Goal: Task Accomplishment & Management: Manage account settings

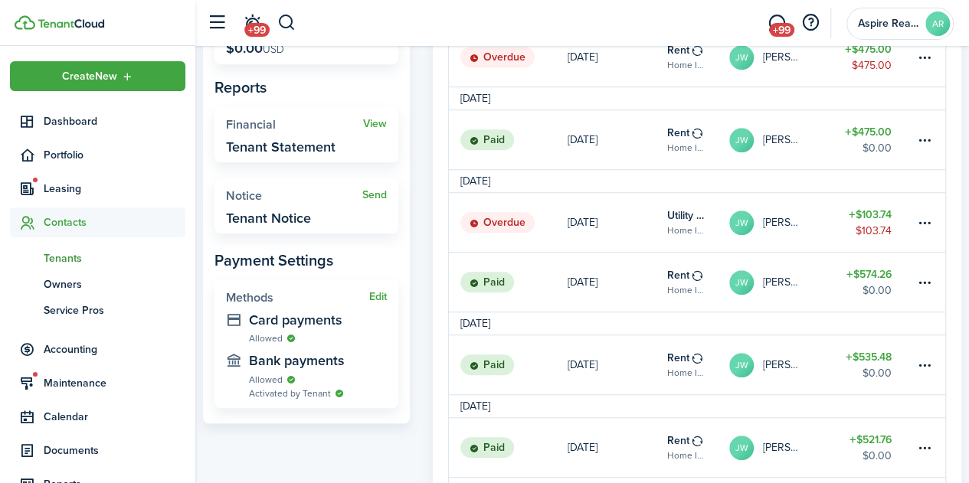
click at [65, 262] on span "Tenants" at bounding box center [115, 258] width 142 height 16
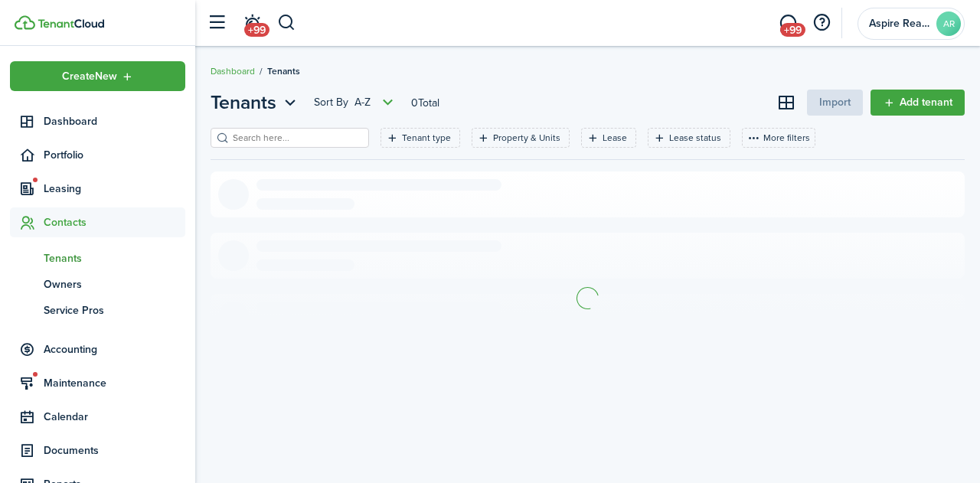
click at [259, 139] on input "search" at bounding box center [296, 138] width 135 height 15
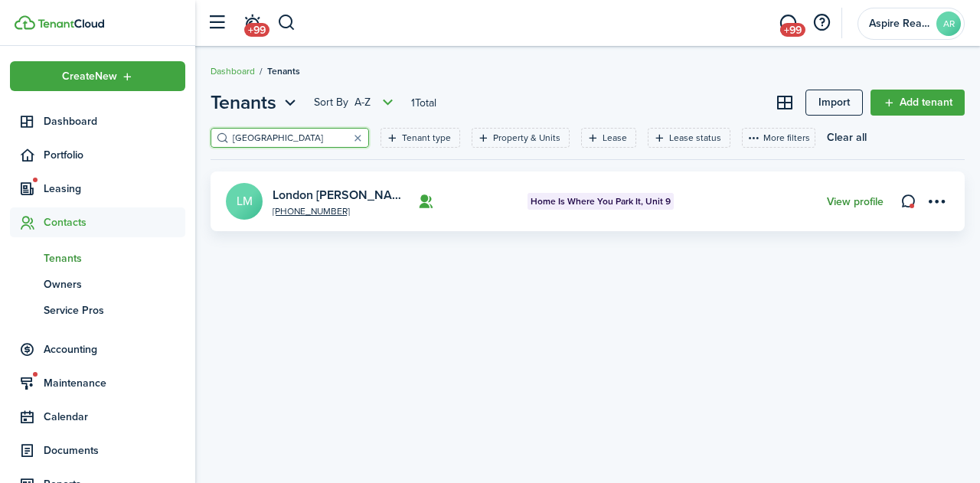
type input "[GEOGRAPHIC_DATA]"
click at [841, 203] on link "View profile" at bounding box center [855, 202] width 57 height 12
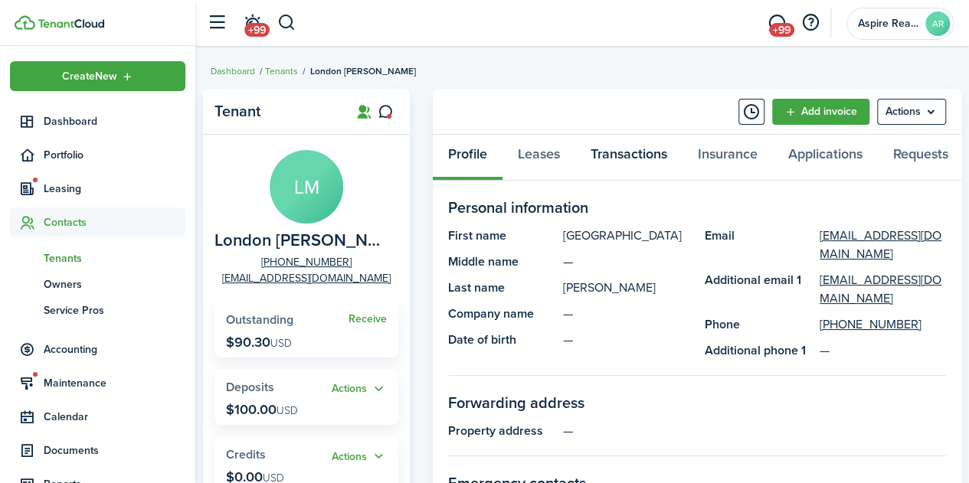
click at [620, 155] on link "Transactions" at bounding box center [628, 158] width 107 height 46
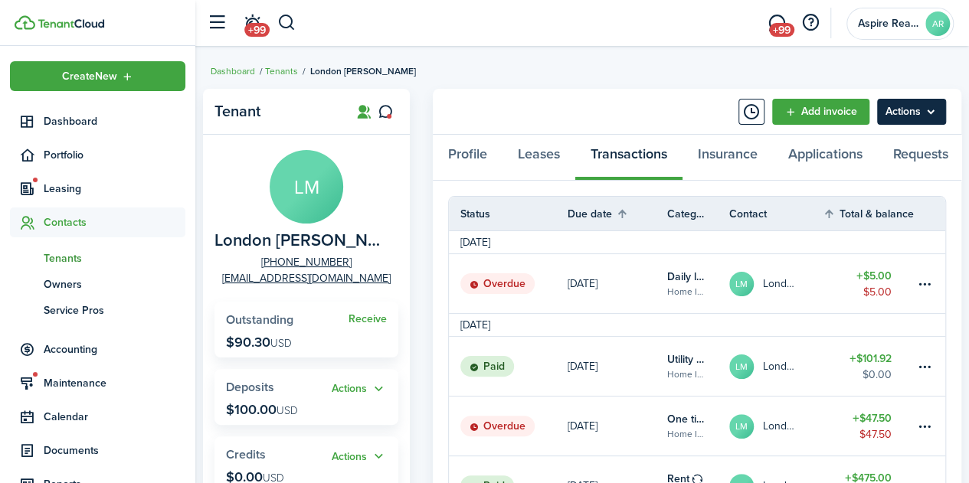
click at [937, 116] on menu-btn "Actions" at bounding box center [911, 112] width 69 height 26
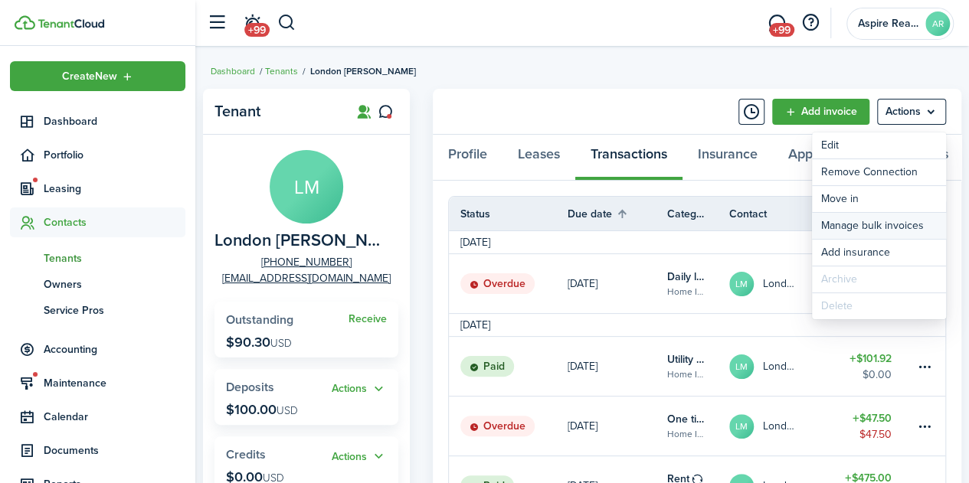
click at [825, 227] on link "Manage bulk invoices" at bounding box center [879, 226] width 134 height 26
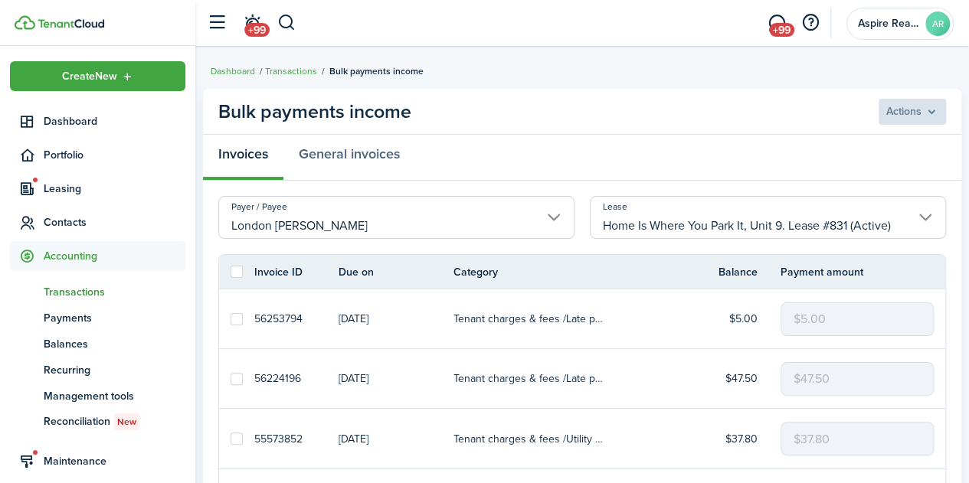
click at [237, 313] on label at bounding box center [236, 319] width 12 height 12
click at [230, 319] on input "checkbox" at bounding box center [230, 319] width 1 height 1
checkbox input "true"
click at [234, 377] on label at bounding box center [236, 379] width 12 height 12
click at [230, 378] on input "checkbox" at bounding box center [230, 378] width 1 height 1
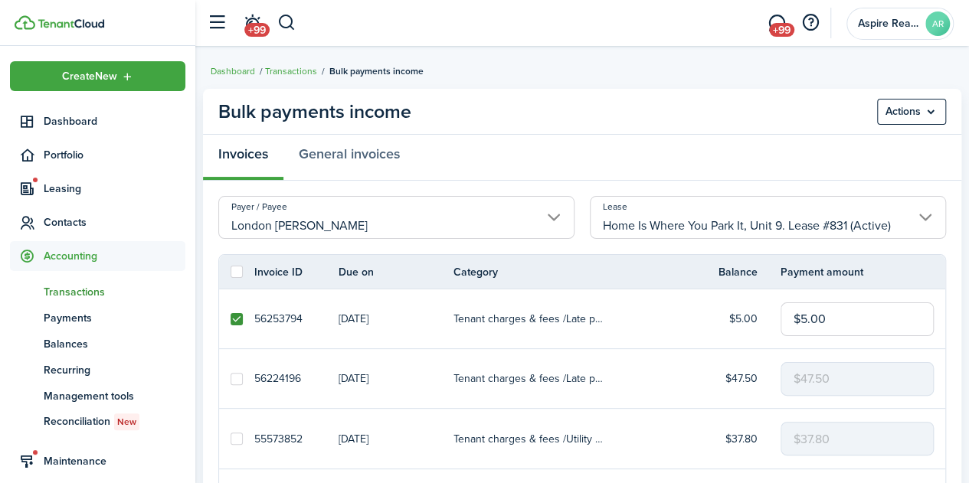
checkbox input "true"
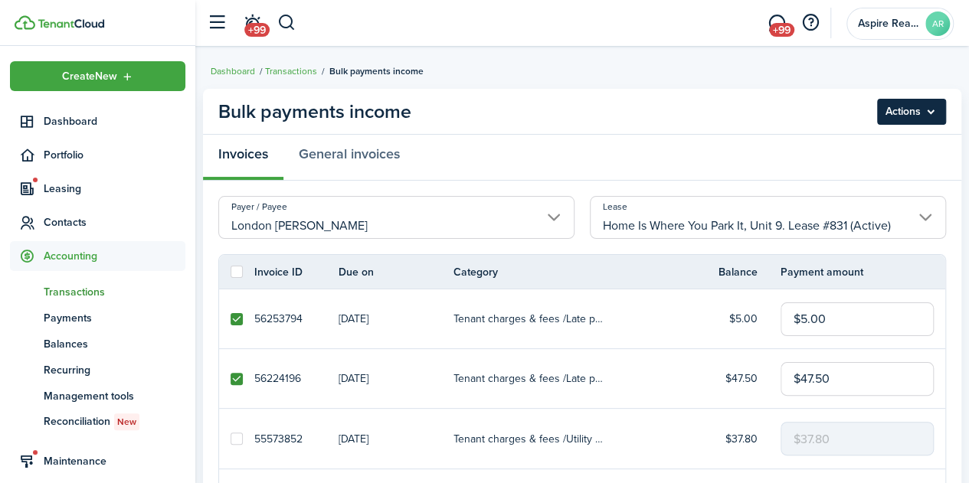
click at [938, 115] on menu-btn "Actions" at bounding box center [911, 112] width 69 height 26
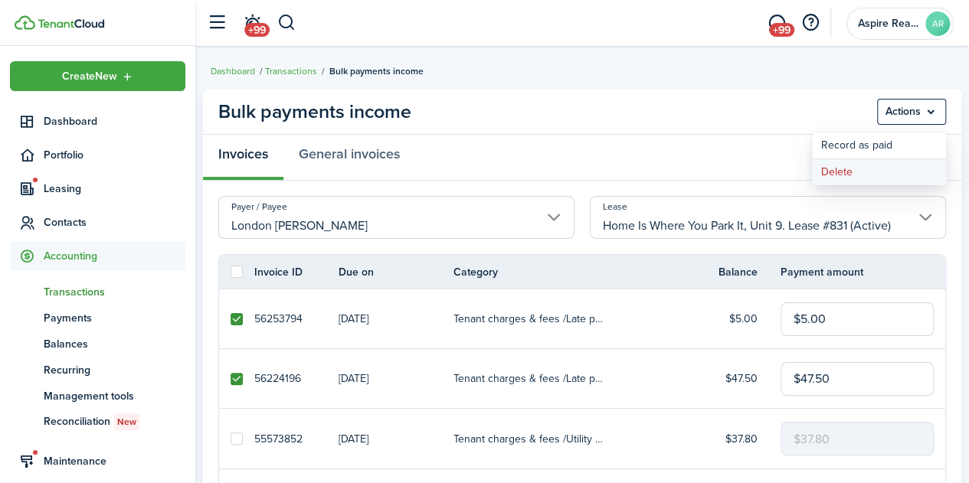
click at [831, 174] on button "Delete" at bounding box center [879, 172] width 134 height 26
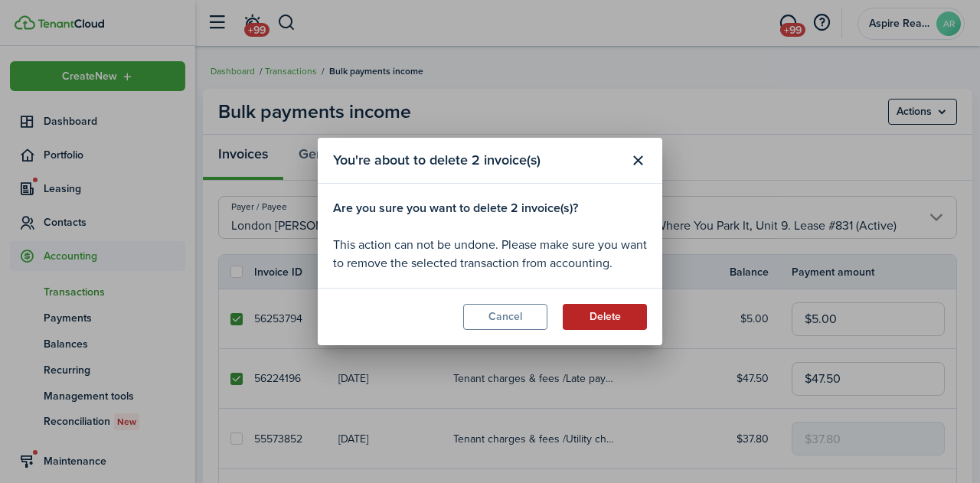
click at [616, 318] on button "Delete" at bounding box center [605, 317] width 84 height 26
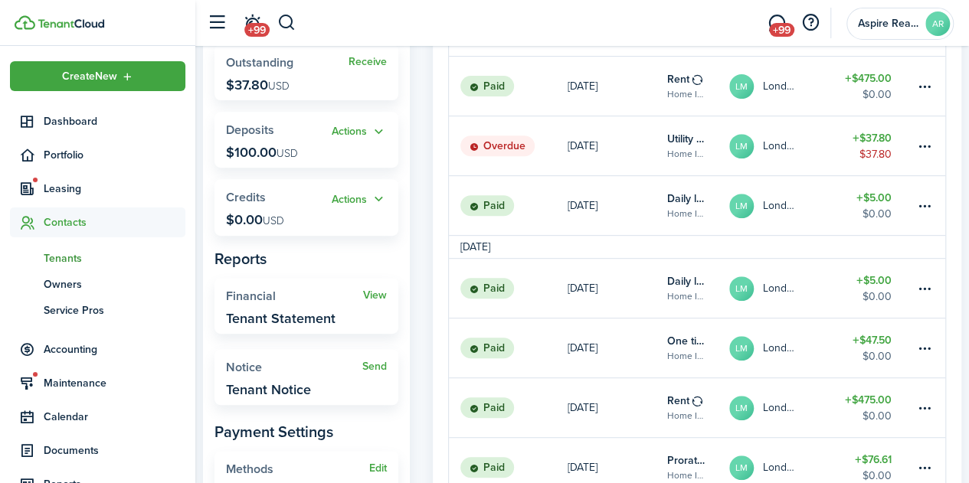
scroll to position [258, 0]
click at [922, 144] on table-menu-btn-icon at bounding box center [924, 145] width 18 height 18
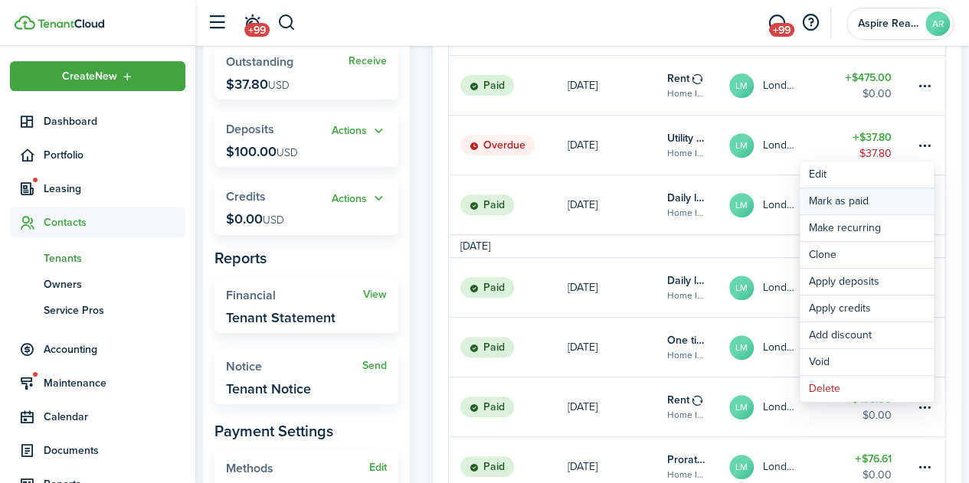
click at [849, 200] on link "Mark as paid" at bounding box center [866, 201] width 134 height 26
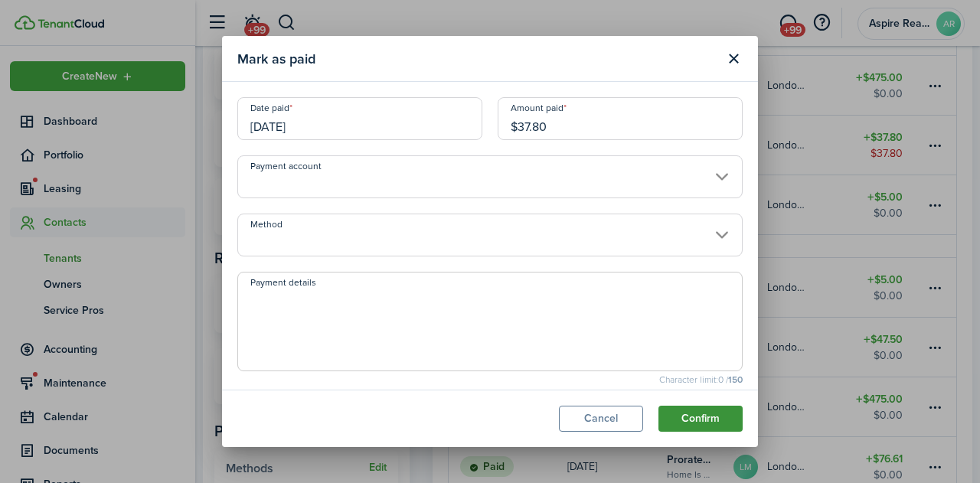
click at [709, 423] on button "Confirm" at bounding box center [700, 419] width 84 height 26
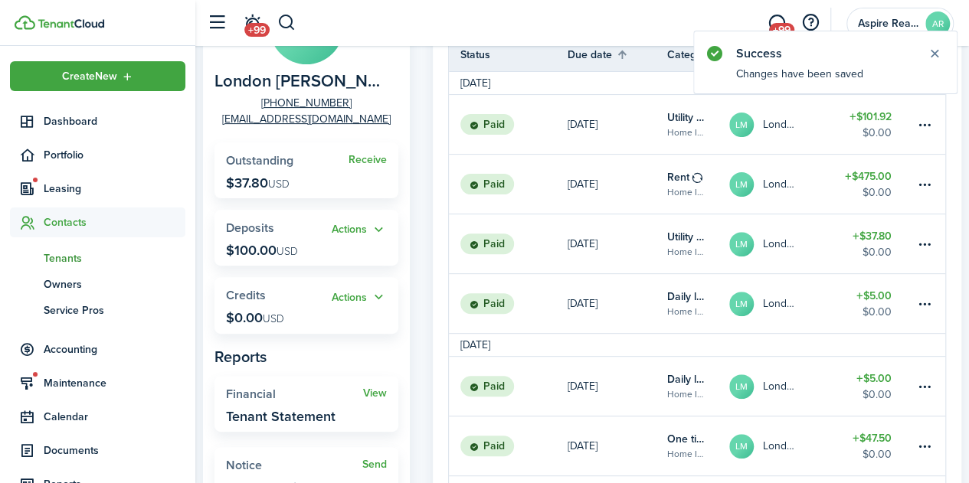
scroll to position [0, 0]
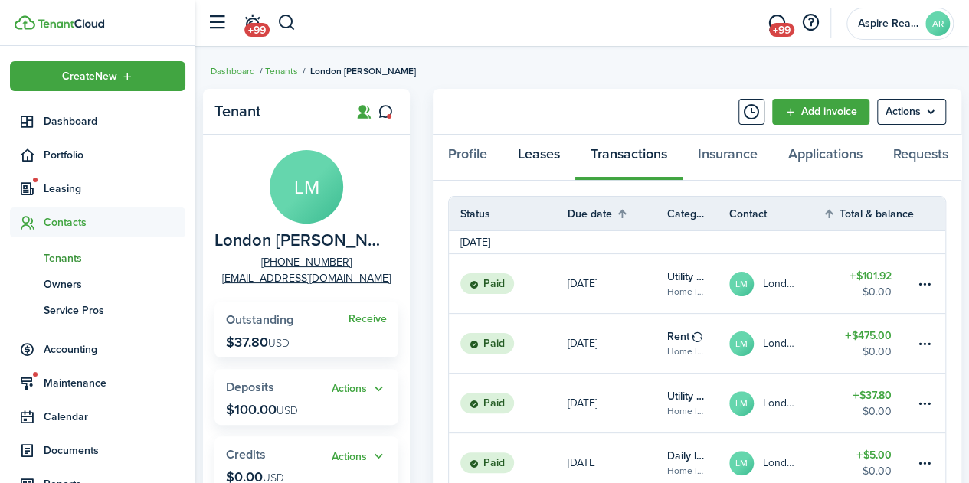
click at [538, 152] on link "Leases" at bounding box center [538, 158] width 73 height 46
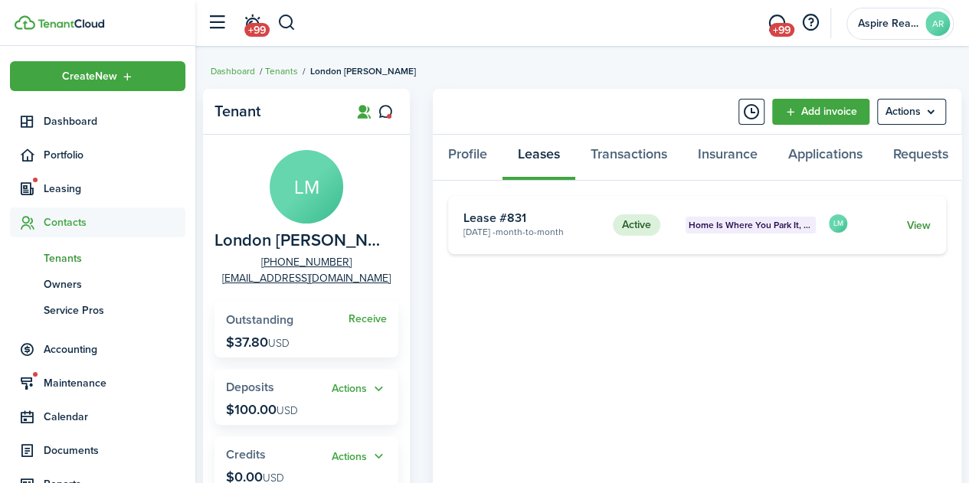
click at [922, 232] on link "View" at bounding box center [919, 225] width 24 height 16
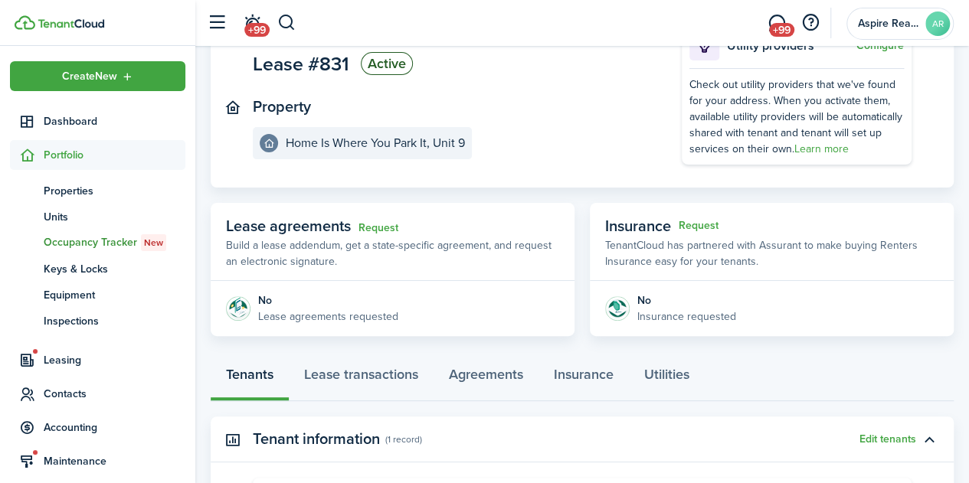
scroll to position [110, 0]
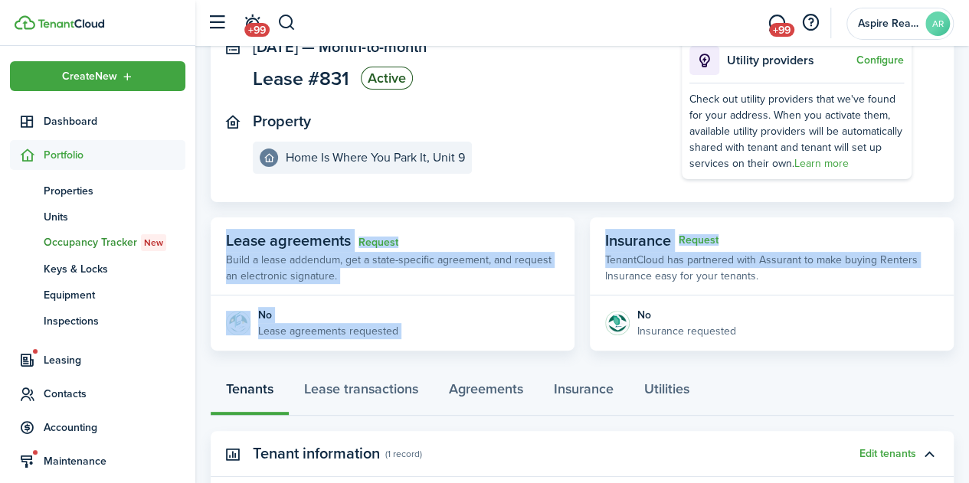
drag, startPoint x: 951, startPoint y: 217, endPoint x: 945, endPoint y: 167, distance: 50.9
click at [945, 167] on page-view-main "[DATE] — Month-to-month Lease #831 Active Property Home Is Where You Park It, U…" at bounding box center [582, 182] width 743 height 335
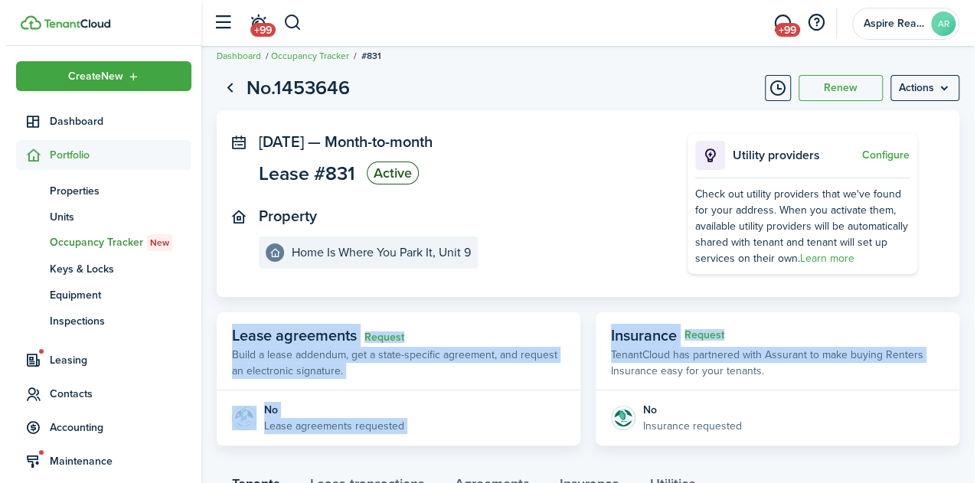
scroll to position [0, 0]
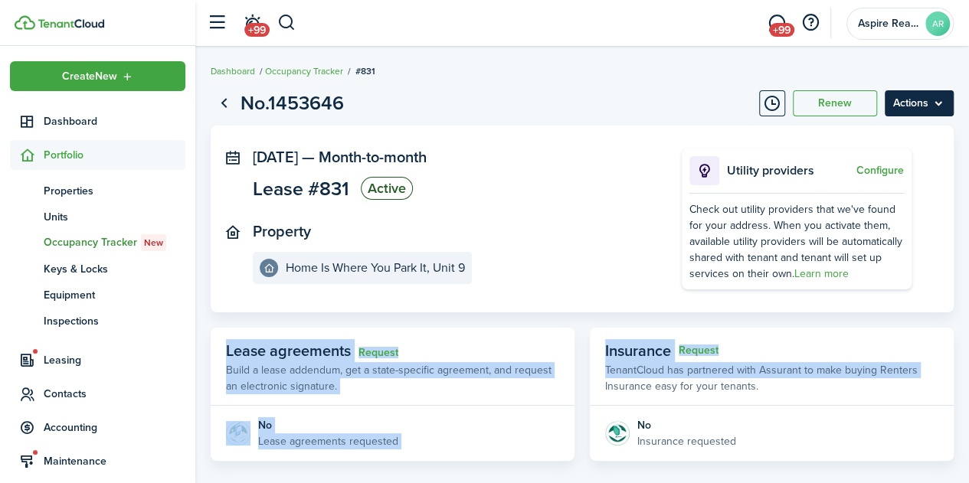
click at [943, 102] on menu-btn "Actions" at bounding box center [918, 103] width 69 height 26
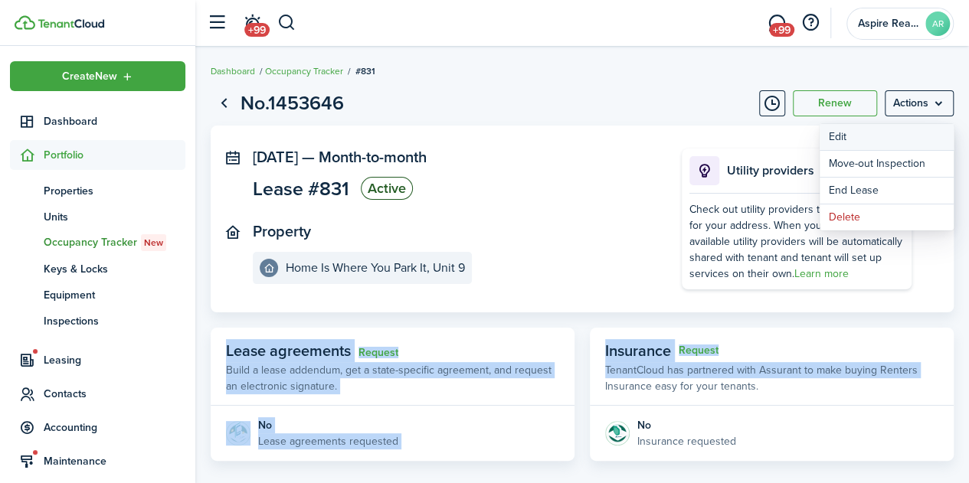
click at [841, 137] on button "Edit" at bounding box center [886, 137] width 134 height 26
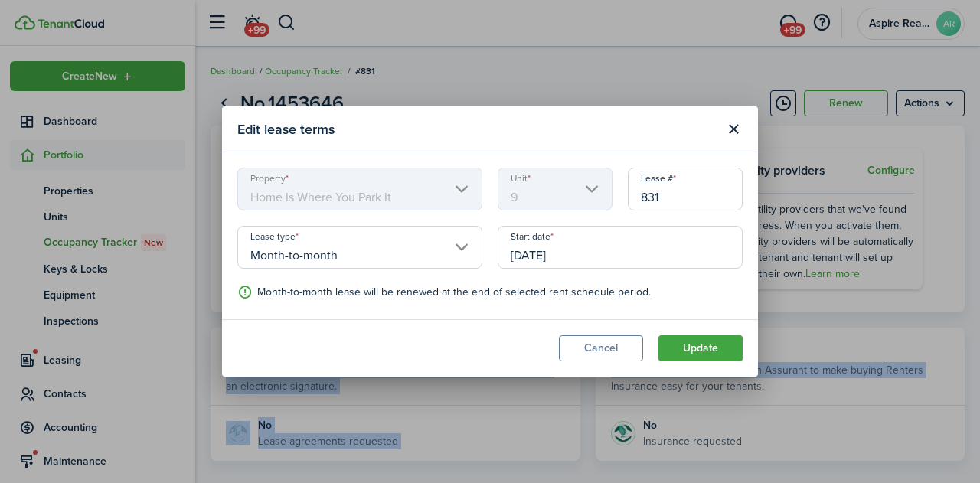
click at [593, 251] on input "[DATE]" at bounding box center [620, 247] width 245 height 43
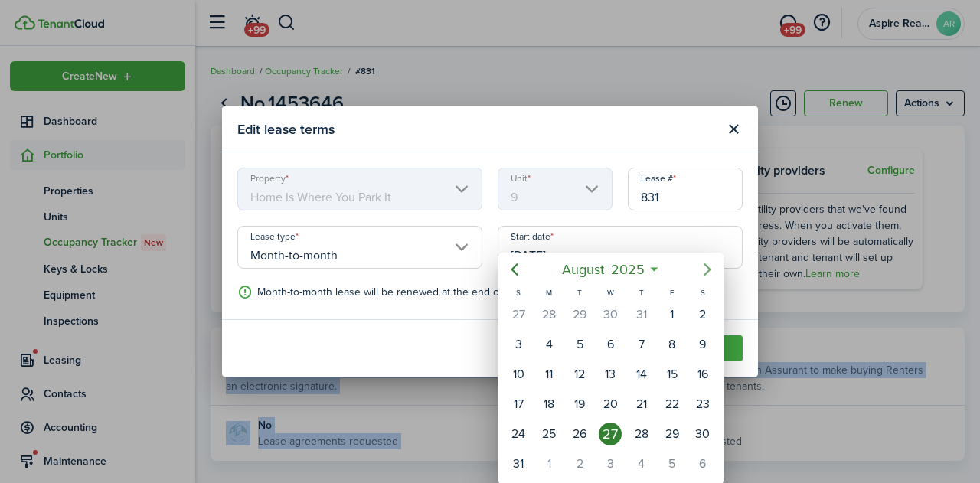
click at [708, 269] on icon "Next page" at bounding box center [707, 269] width 18 height 18
click at [518, 264] on icon "Previous page" at bounding box center [514, 269] width 7 height 12
click at [554, 460] on div "1" at bounding box center [549, 464] width 23 height 23
type input "[DATE]"
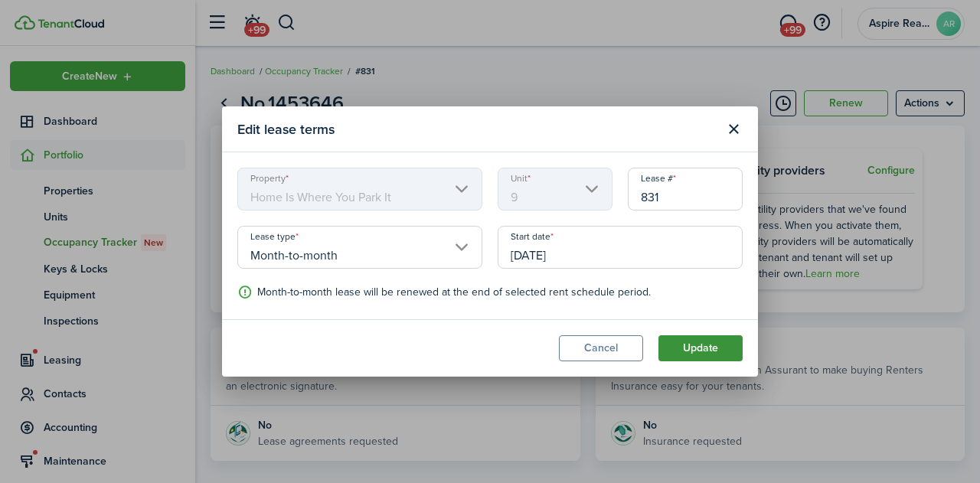
click at [704, 345] on button "Update" at bounding box center [700, 348] width 84 height 26
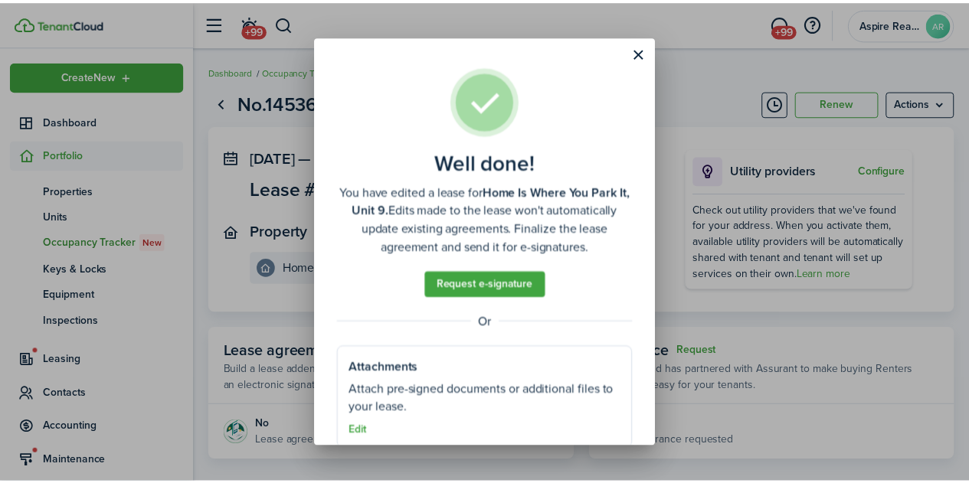
scroll to position [25, 0]
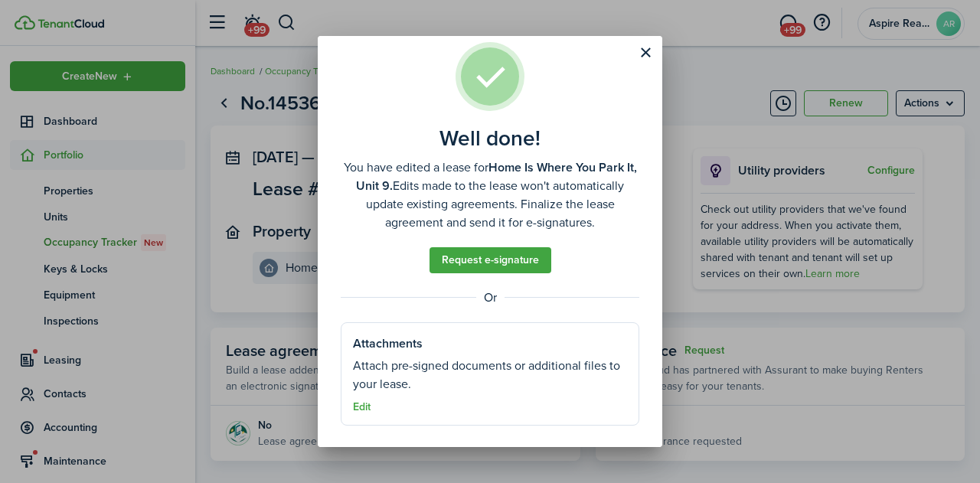
click at [667, 243] on div "Well done! You have edited a lease for Home Is Where You Park It, Unit 9. Edits…" at bounding box center [490, 241] width 980 height 483
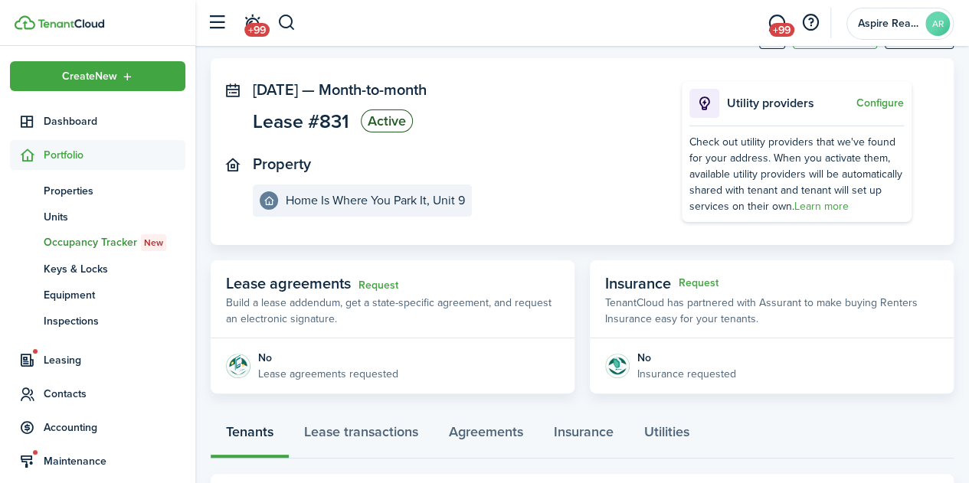
scroll to position [0, 0]
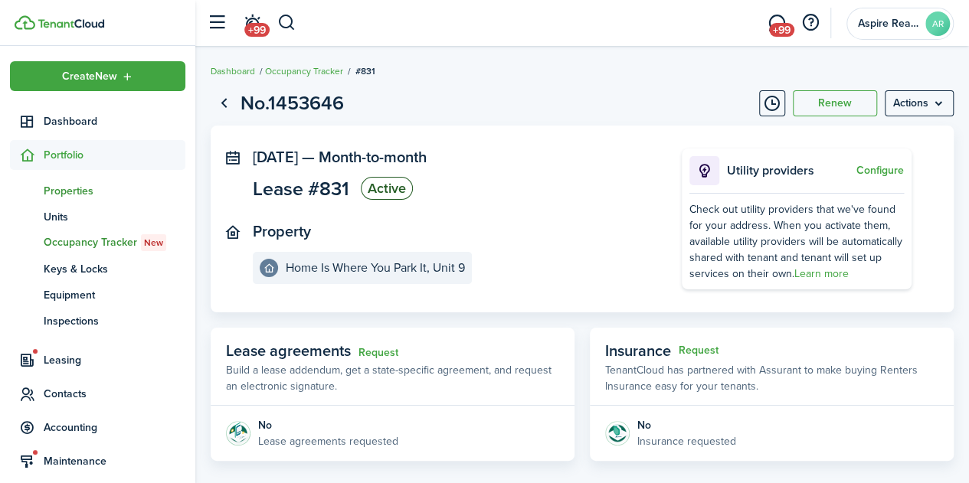
click at [53, 188] on span "Properties" at bounding box center [115, 191] width 142 height 16
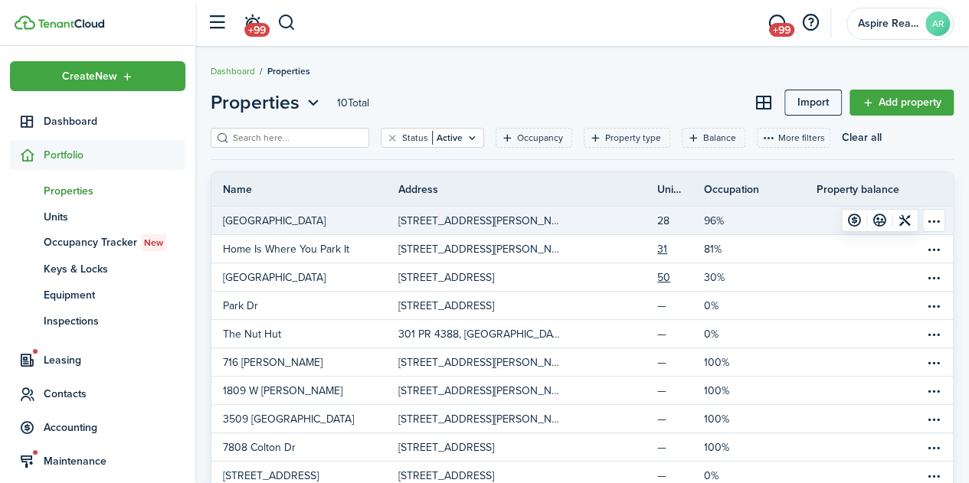
click at [665, 219] on link "28" at bounding box center [680, 221] width 47 height 28
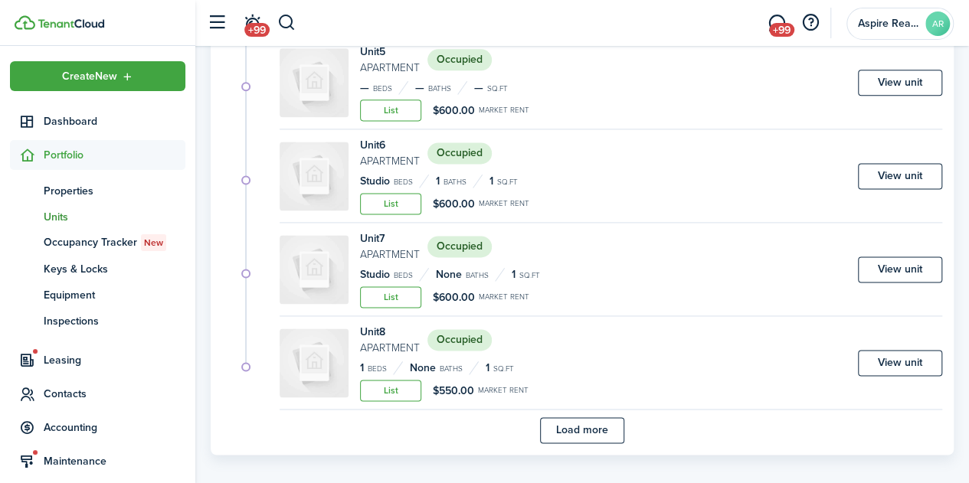
scroll to position [979, 0]
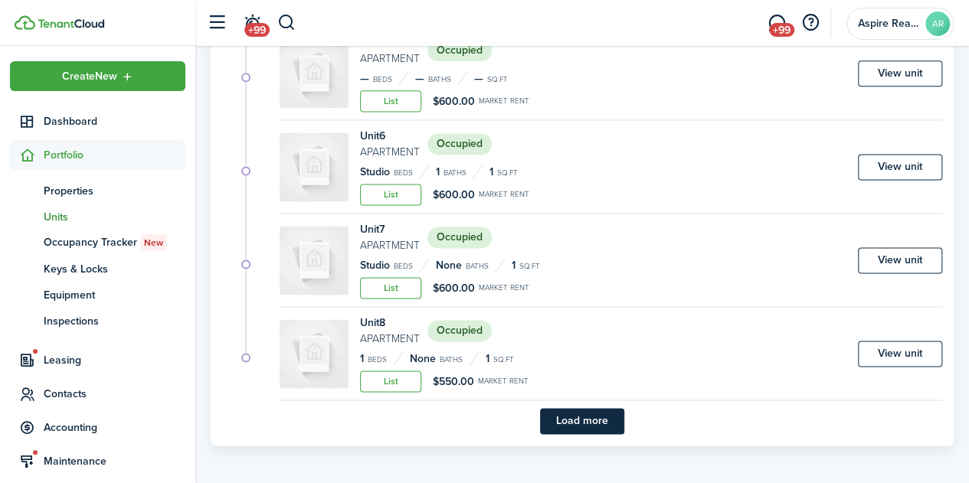
click at [597, 408] on button "Load more" at bounding box center [582, 421] width 84 height 26
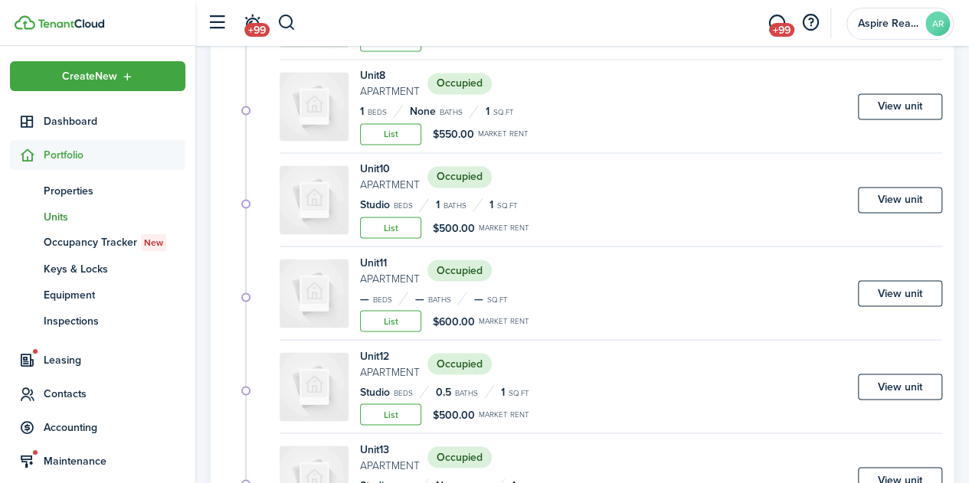
scroll to position [1230, 0]
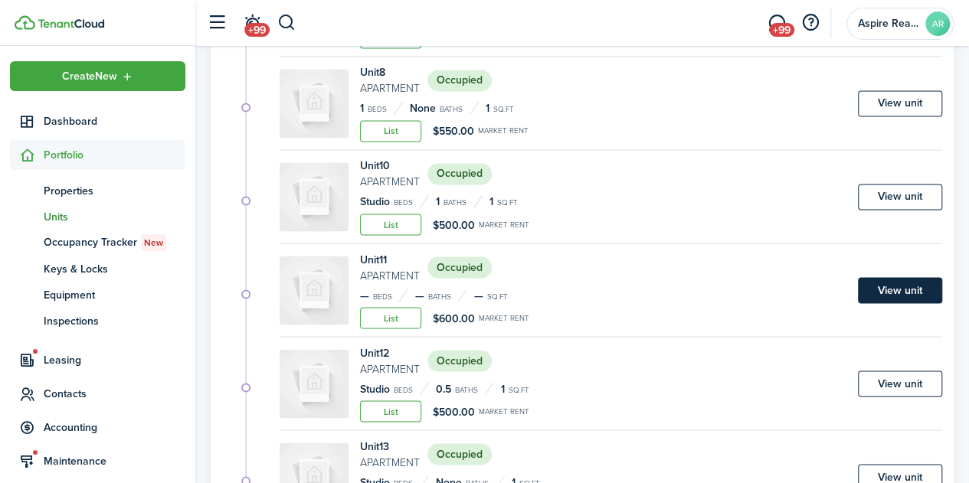
click at [903, 289] on link "View unit" at bounding box center [900, 290] width 84 height 26
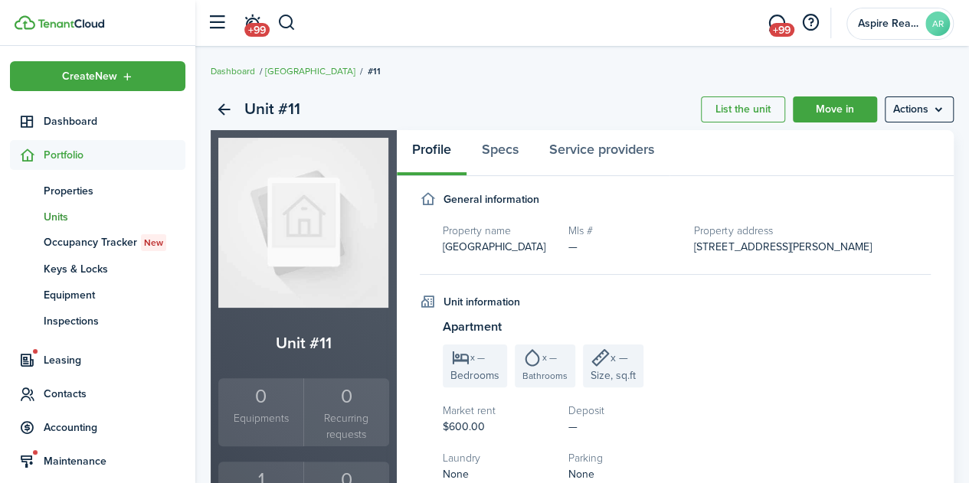
scroll to position [394, 0]
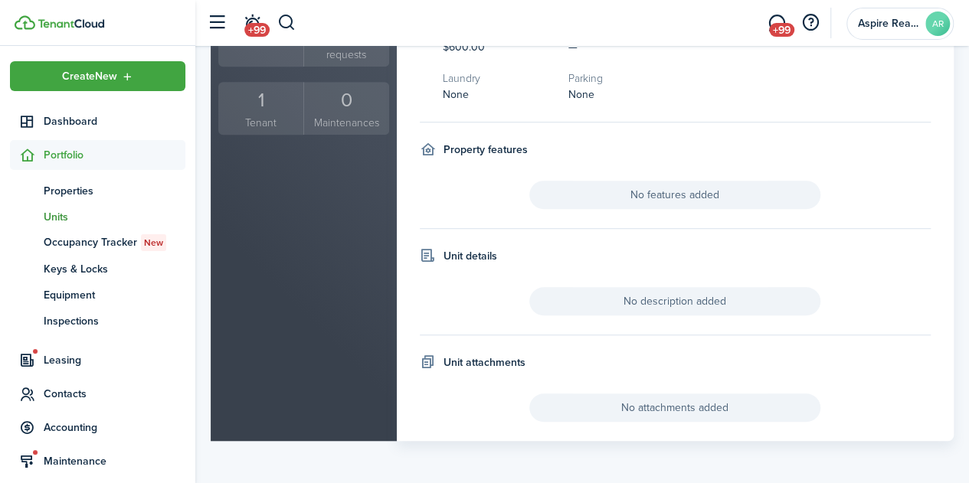
click at [266, 86] on div "1" at bounding box center [260, 100] width 77 height 29
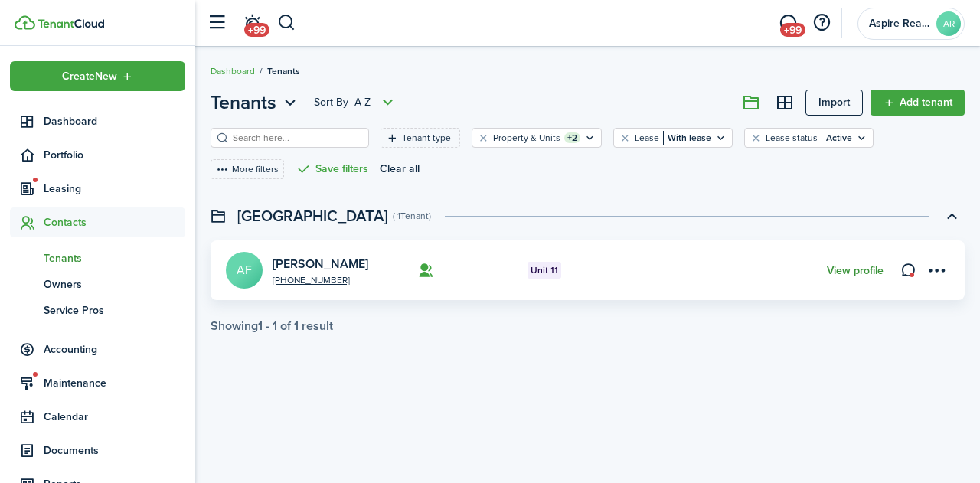
click at [847, 268] on link "View profile" at bounding box center [855, 271] width 57 height 12
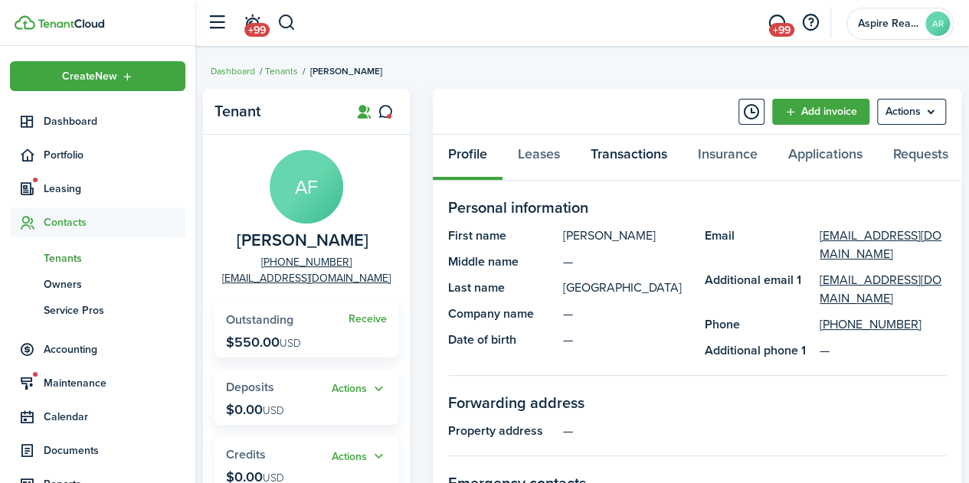
click at [654, 152] on link "Transactions" at bounding box center [628, 158] width 107 height 46
